Goal: Task Accomplishment & Management: Complete application form

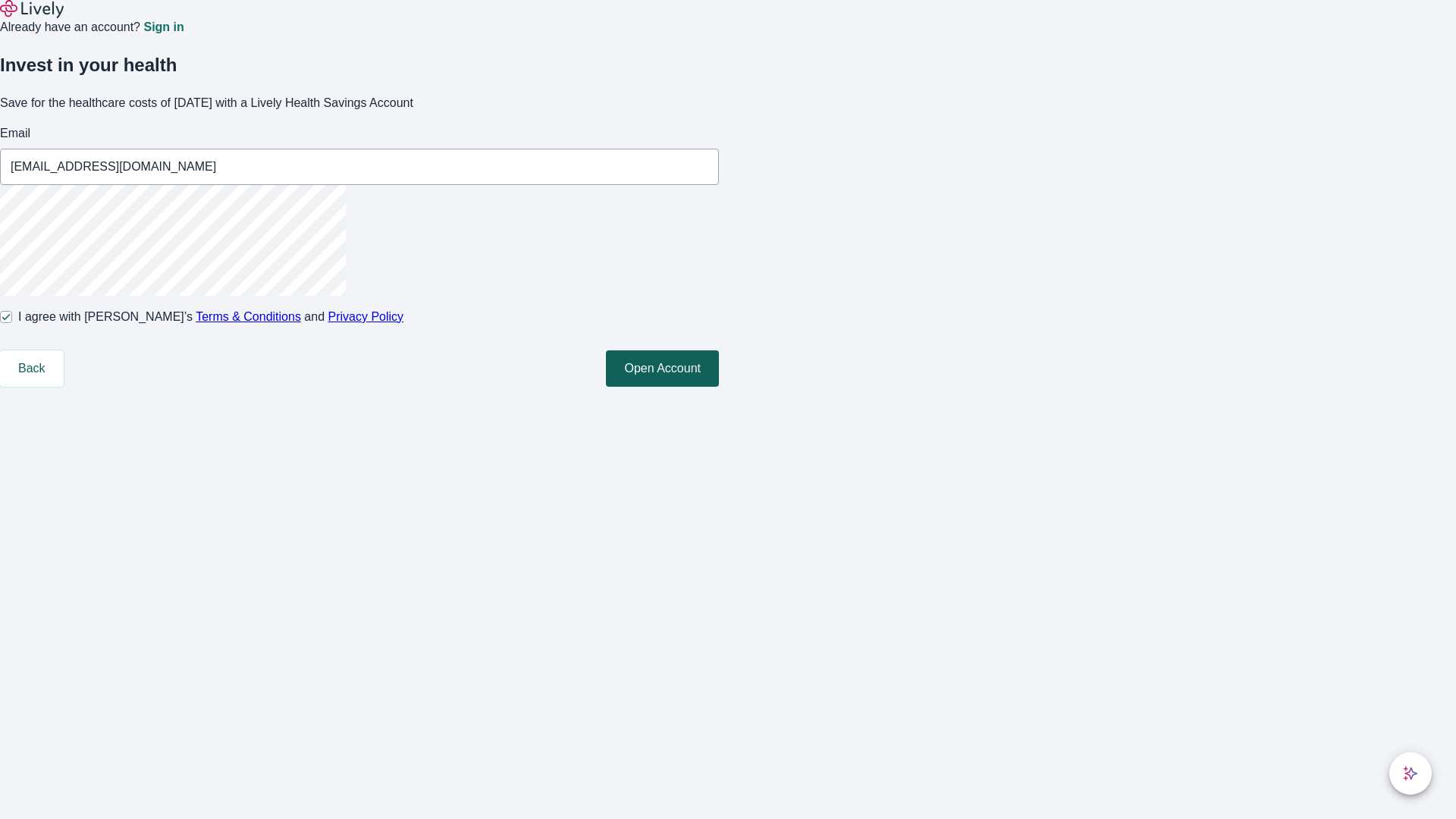
click at [719, 386] on button "Open Account" at bounding box center [662, 368] width 113 height 36
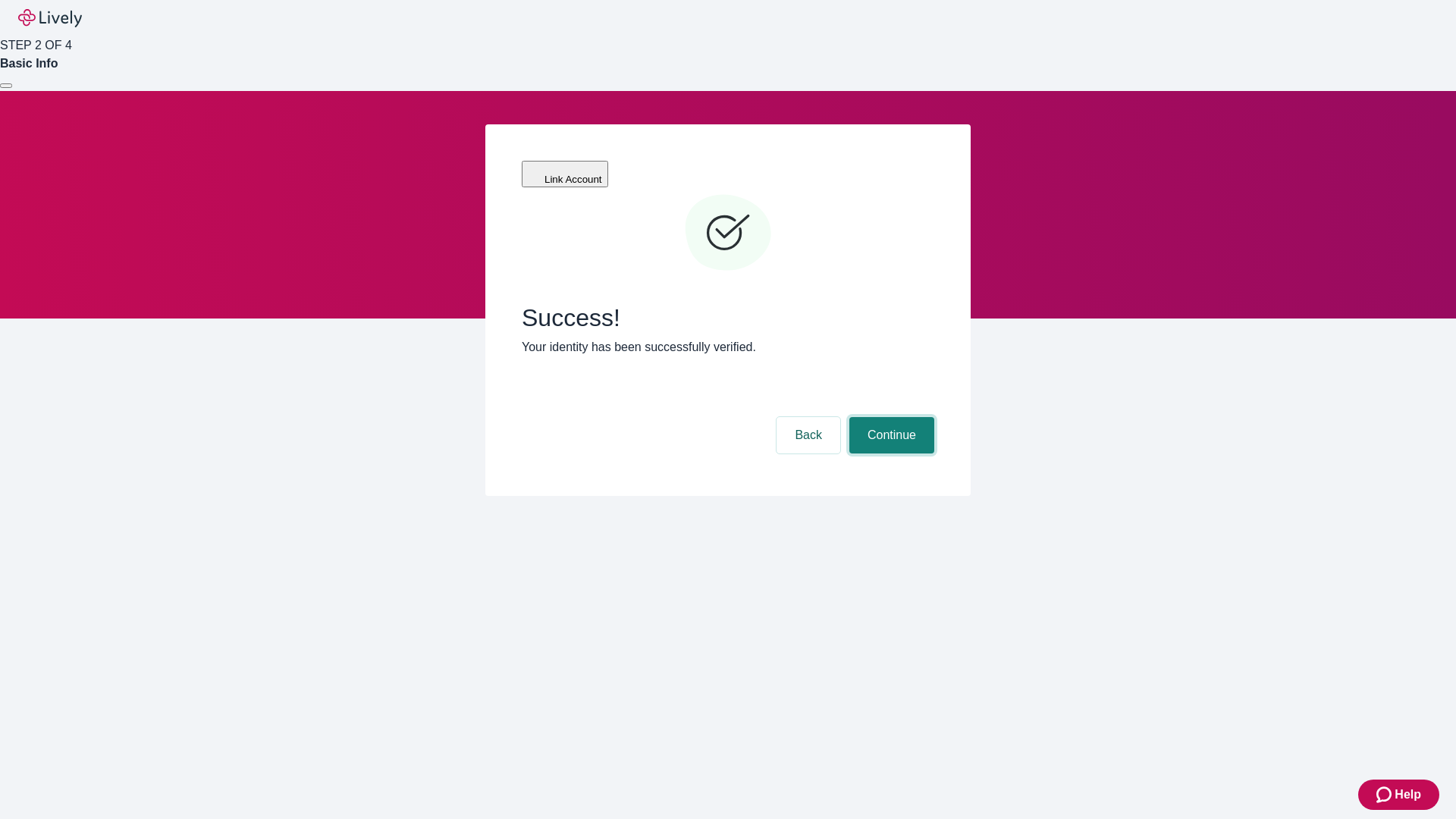
click at [889, 417] on button "Continue" at bounding box center [891, 435] width 85 height 36
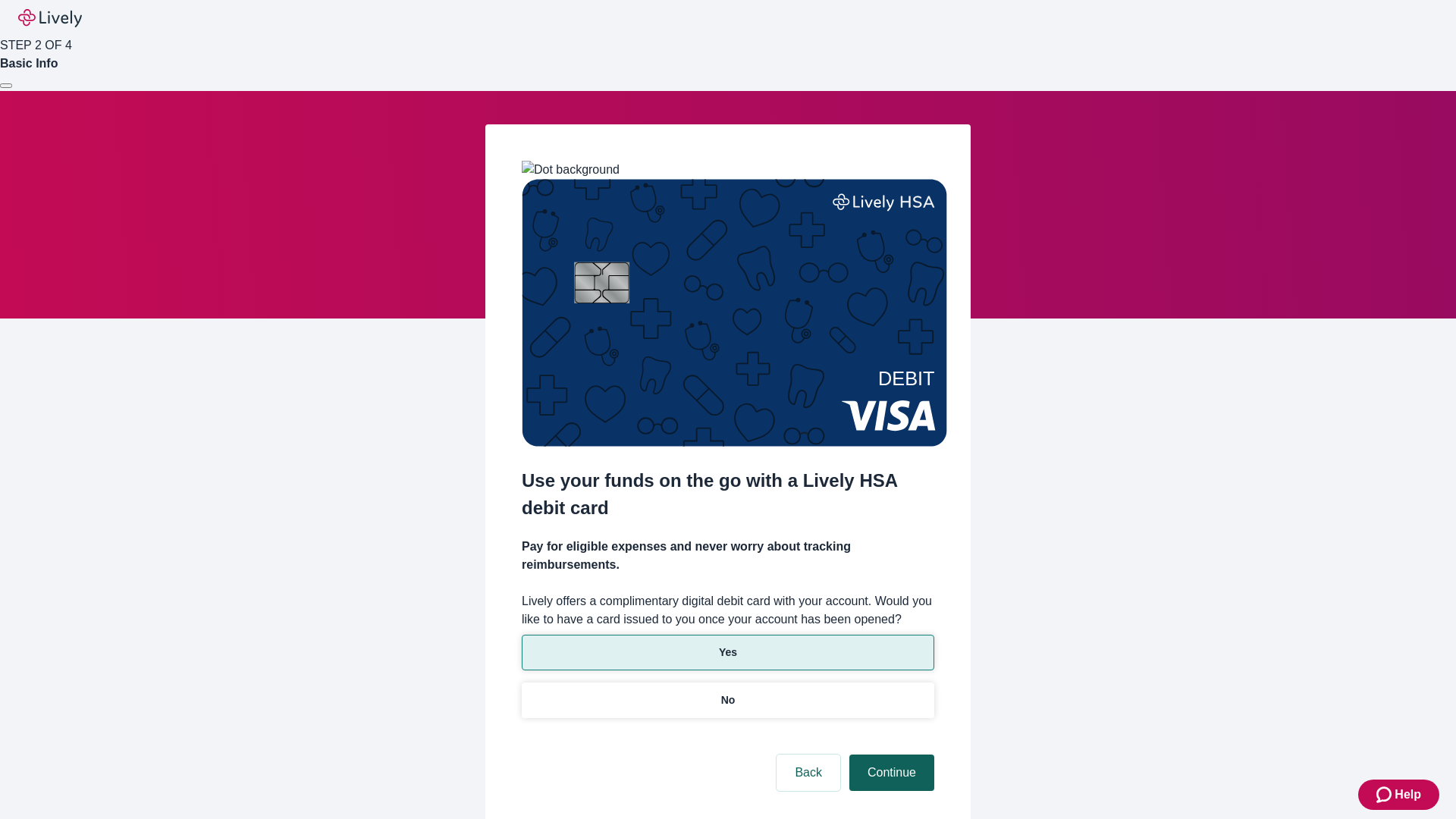
click at [727, 645] on p "Yes" at bounding box center [728, 652] width 19 height 16
click at [889, 754] on button "Continue" at bounding box center [891, 772] width 85 height 36
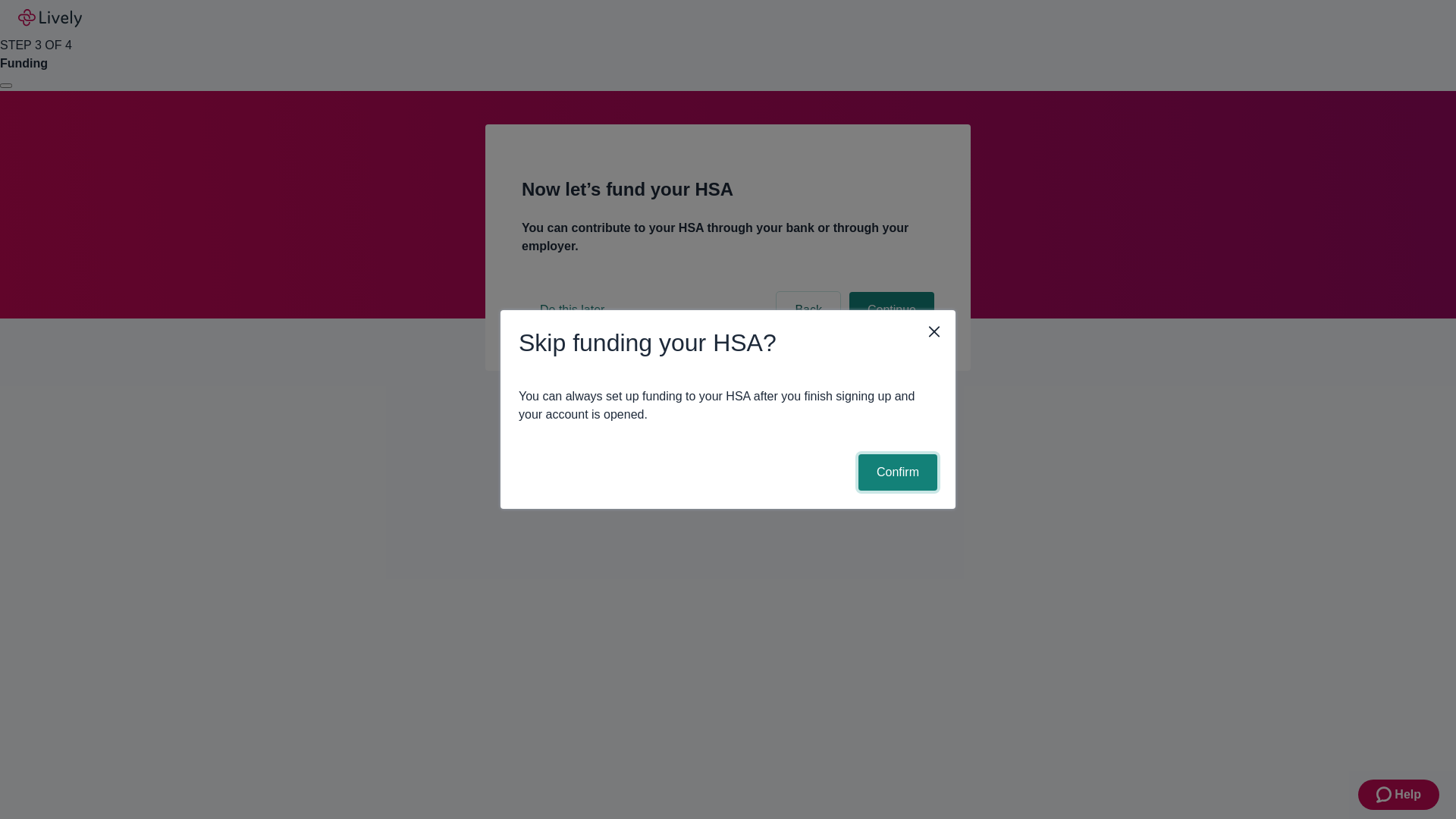
click at [895, 473] on button "Confirm" at bounding box center [898, 472] width 79 height 36
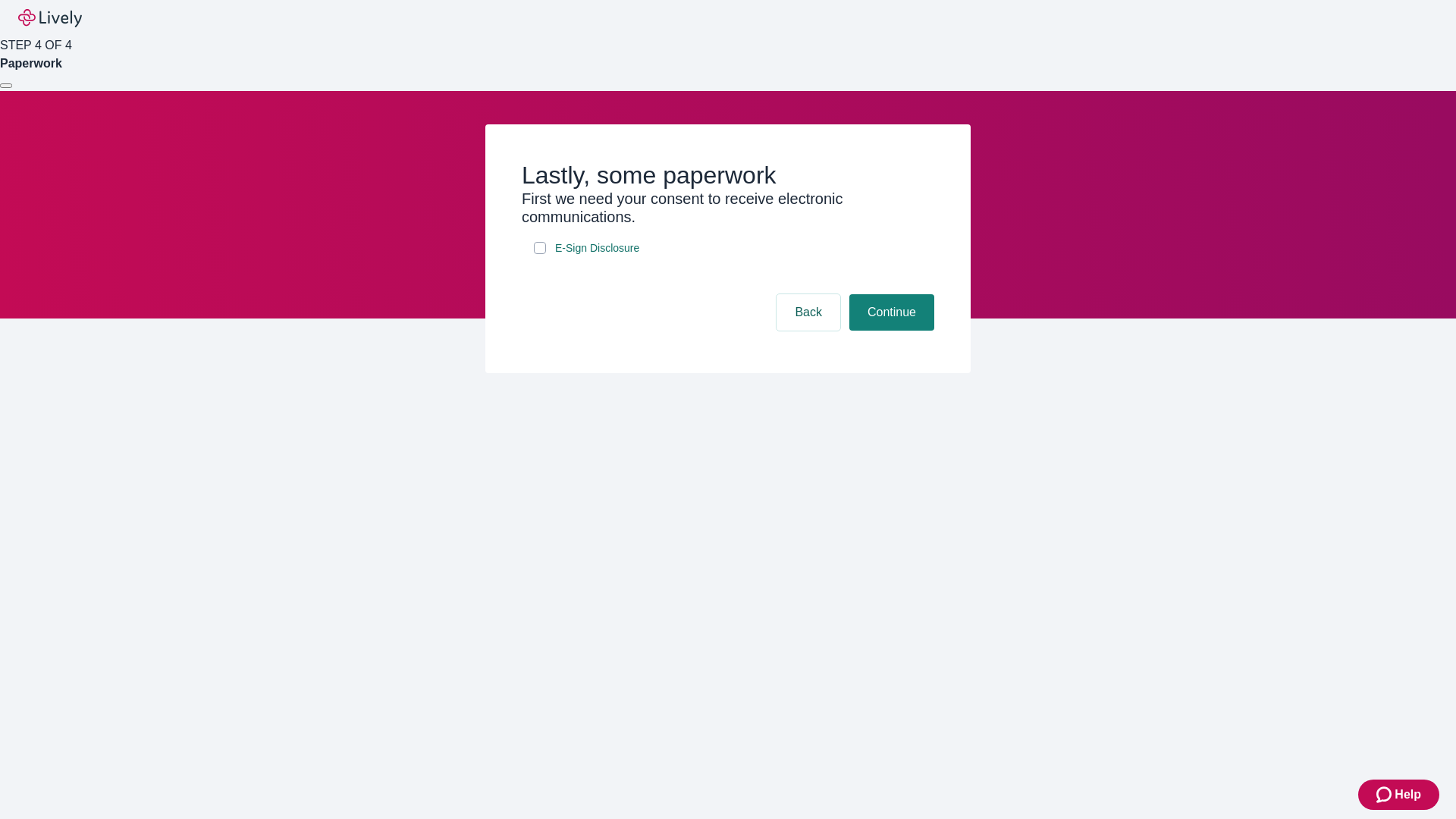
click at [540, 254] on input "E-Sign Disclosure" at bounding box center [540, 248] width 12 height 12
checkbox input "true"
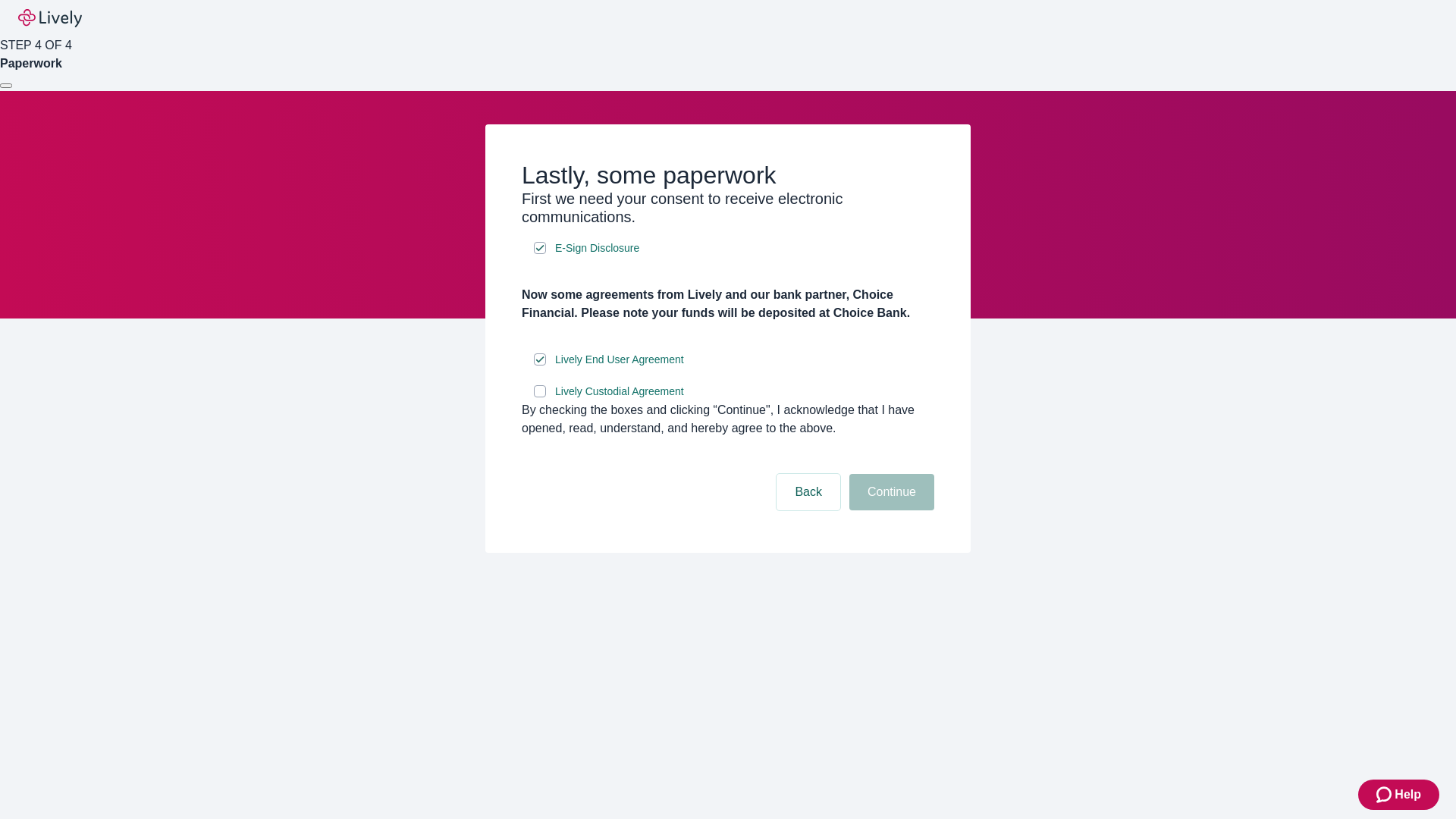
click at [540, 397] on input "Lively Custodial Agreement" at bounding box center [540, 392] width 12 height 12
checkbox input "true"
click at [889, 511] on button "Continue" at bounding box center [891, 492] width 85 height 36
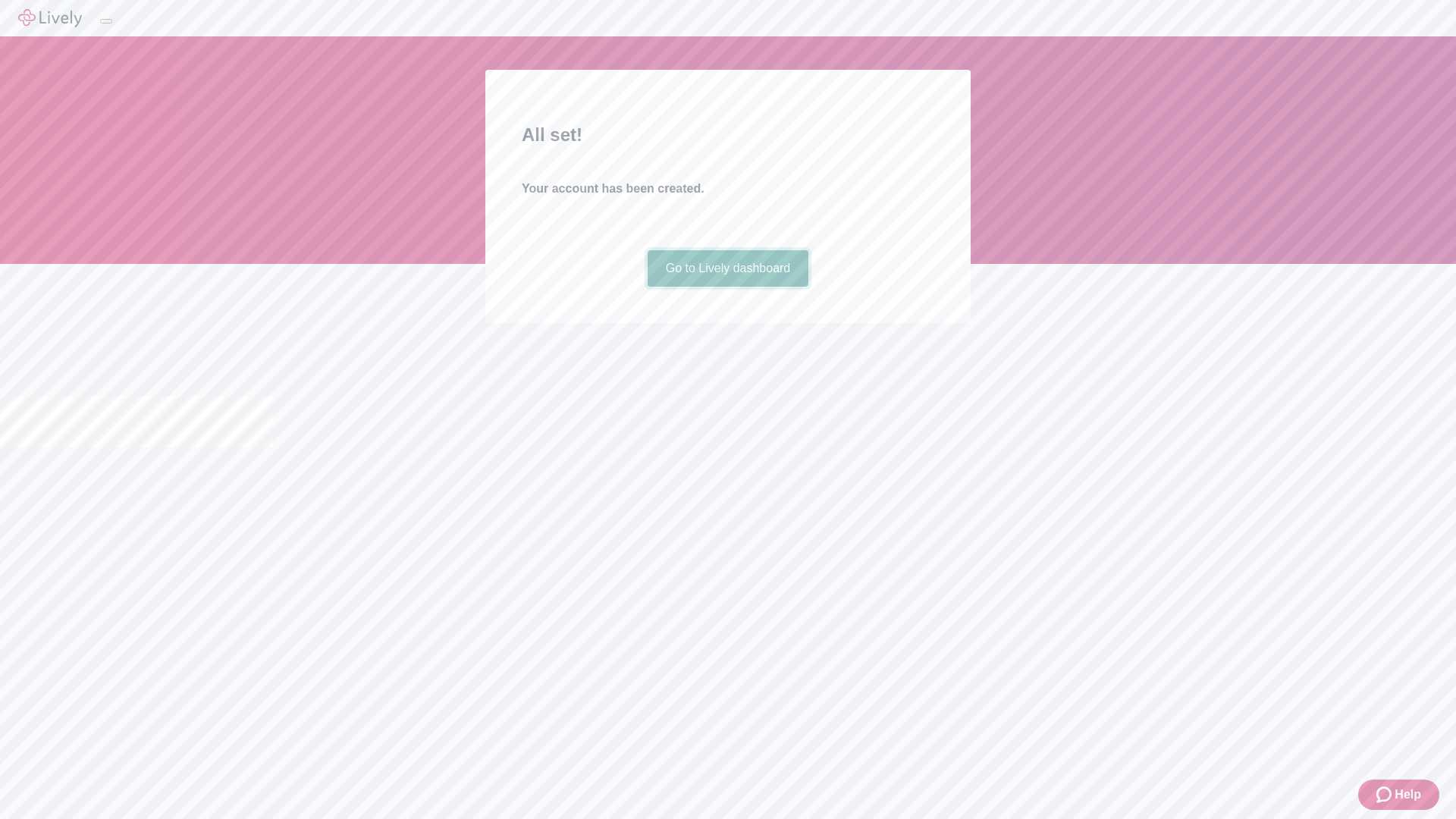
click at [727, 287] on link "Go to Lively dashboard" at bounding box center [728, 268] width 161 height 36
